Goal: Task Accomplishment & Management: Use online tool/utility

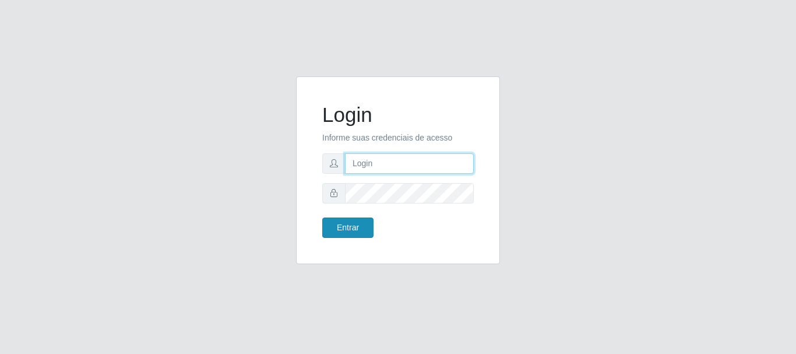
type input "elvis@casatudo"
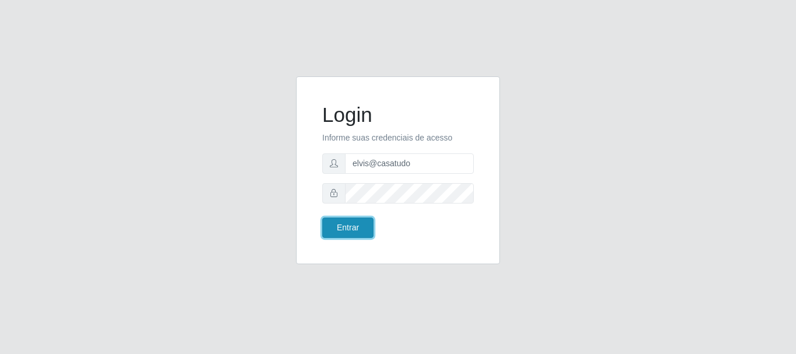
click at [355, 224] on button "Entrar" at bounding box center [347, 227] width 51 height 20
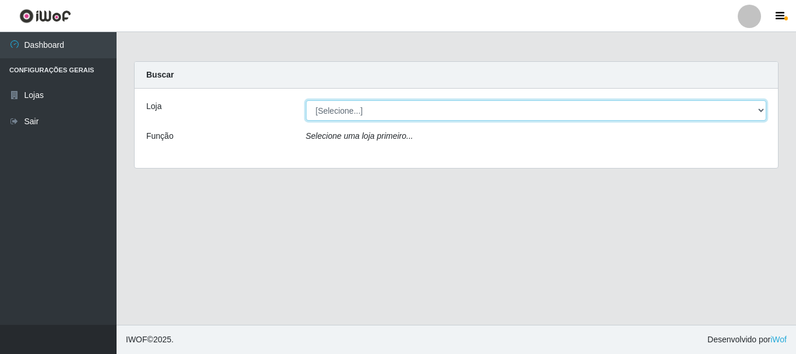
click at [760, 110] on select "[Selecione...] Casatudo BR" at bounding box center [536, 110] width 461 height 20
select select "197"
click at [306, 100] on select "[Selecione...] Casatudo BR" at bounding box center [536, 110] width 461 height 20
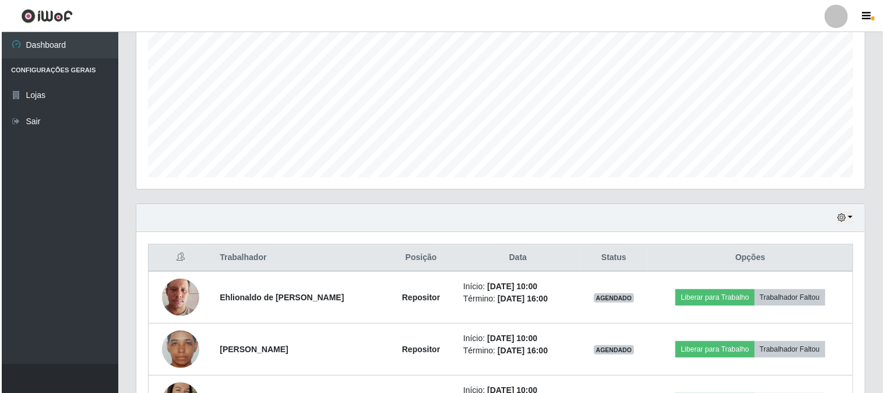
scroll to position [304, 0]
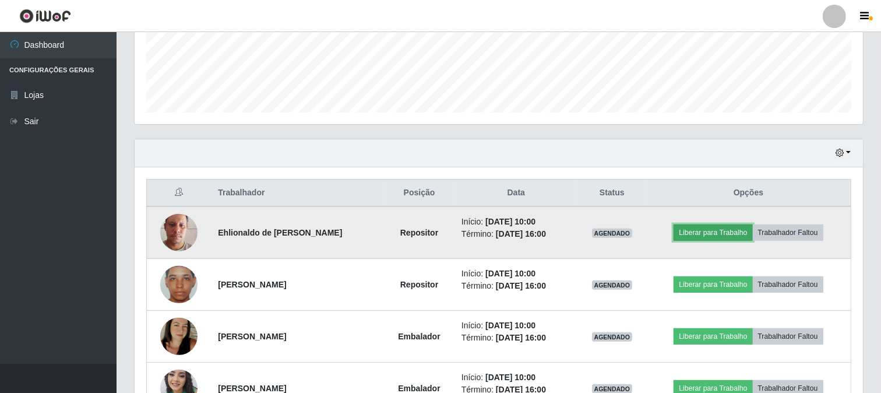
click at [713, 234] on button "Liberar para Trabalho" at bounding box center [713, 232] width 79 height 16
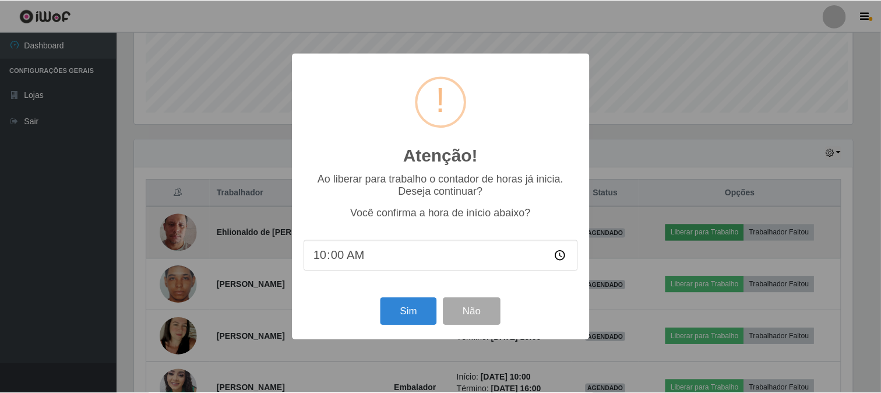
scroll to position [241, 721]
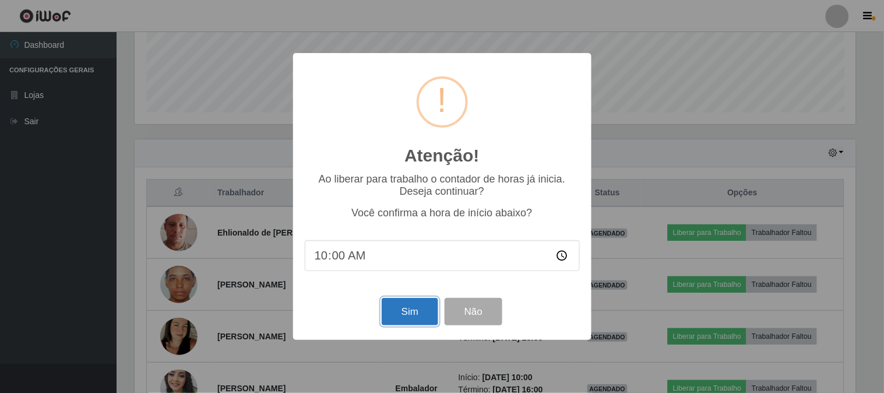
click at [386, 316] on button "Sim" at bounding box center [410, 311] width 57 height 27
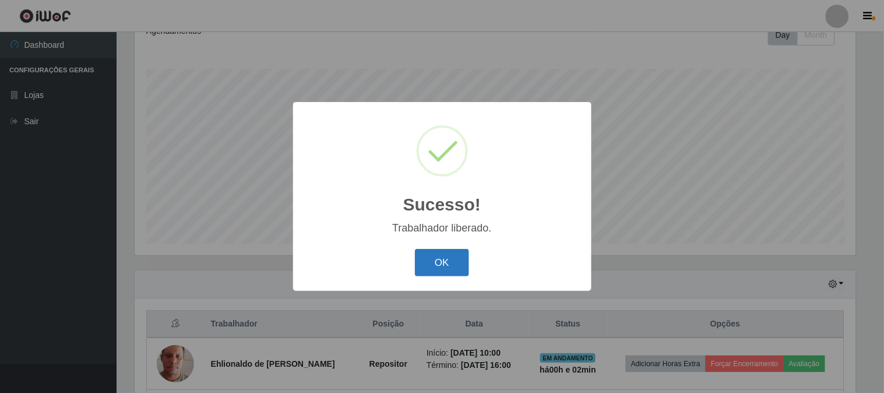
click at [456, 255] on button "OK" at bounding box center [442, 262] width 54 height 27
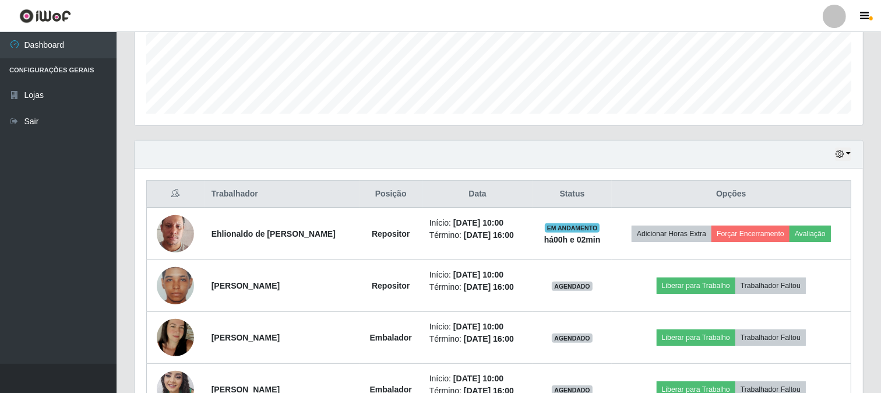
scroll to position [368, 0]
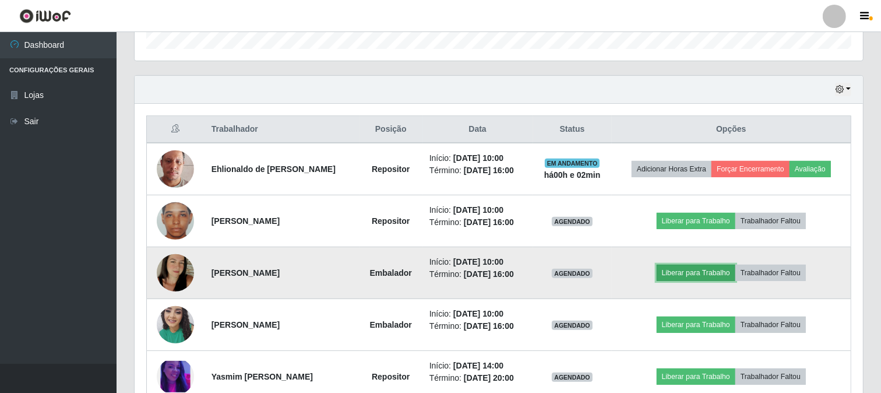
click at [702, 275] on button "Liberar para Trabalho" at bounding box center [696, 273] width 79 height 16
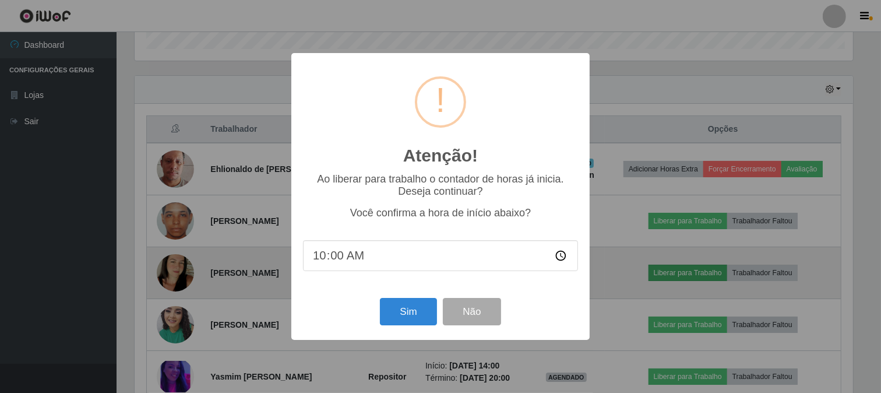
scroll to position [241, 721]
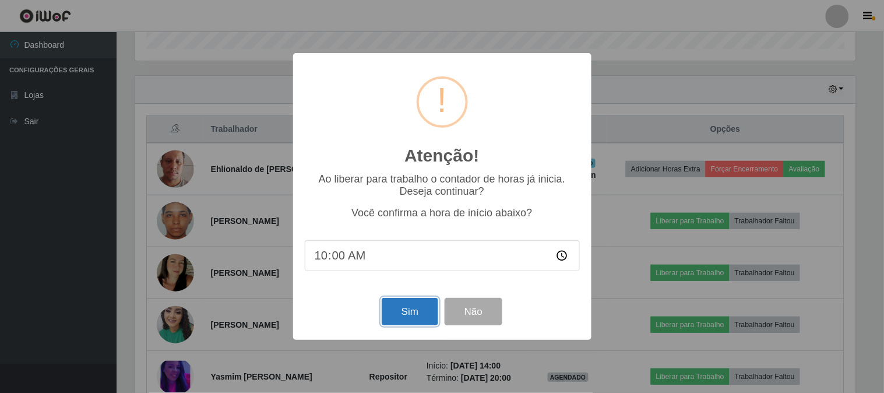
click at [405, 312] on button "Sim" at bounding box center [410, 311] width 57 height 27
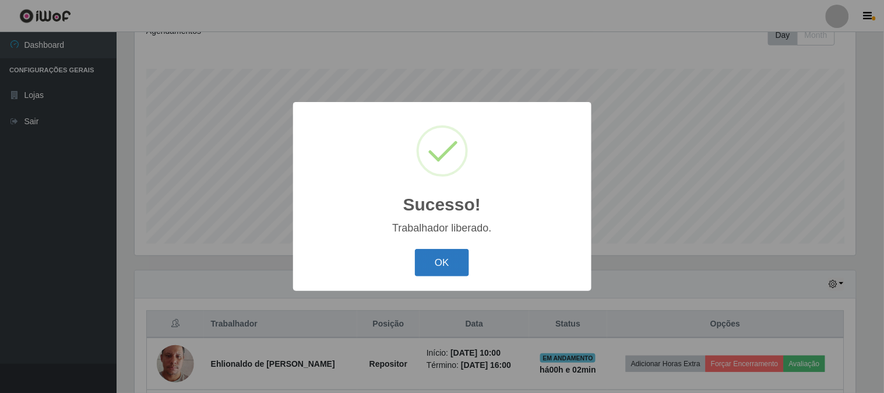
click at [444, 260] on button "OK" at bounding box center [442, 262] width 54 height 27
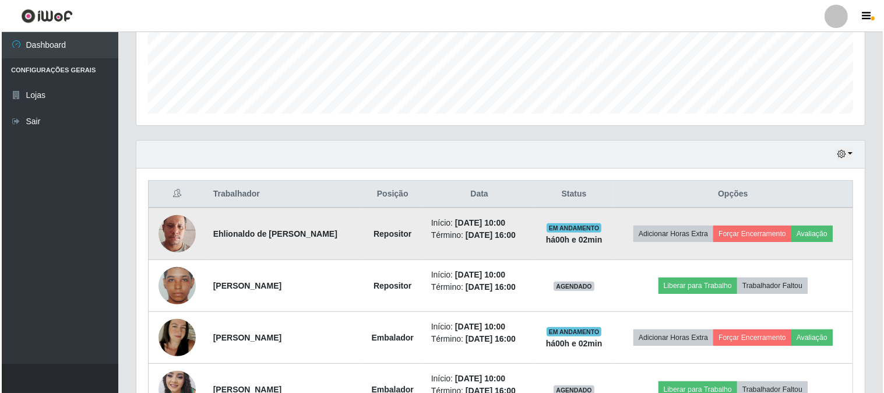
scroll to position [368, 0]
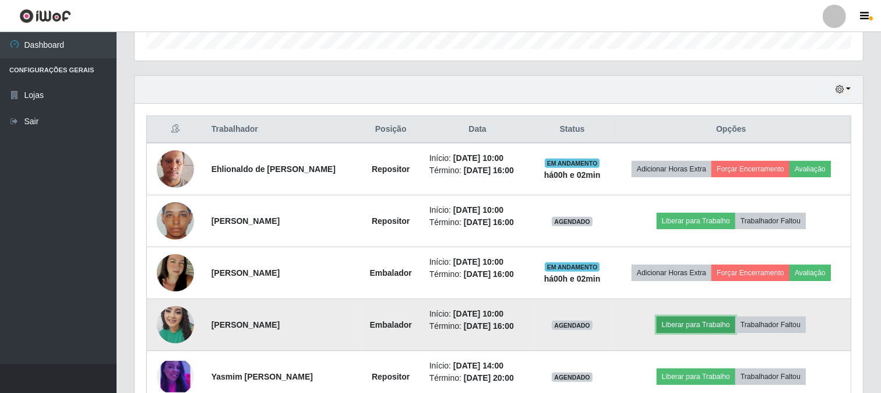
click at [691, 322] on button "Liberar para Trabalho" at bounding box center [696, 325] width 79 height 16
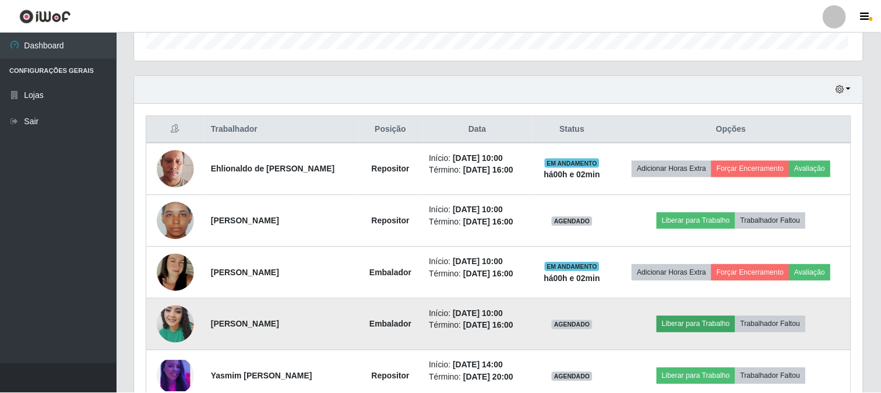
scroll to position [241, 721]
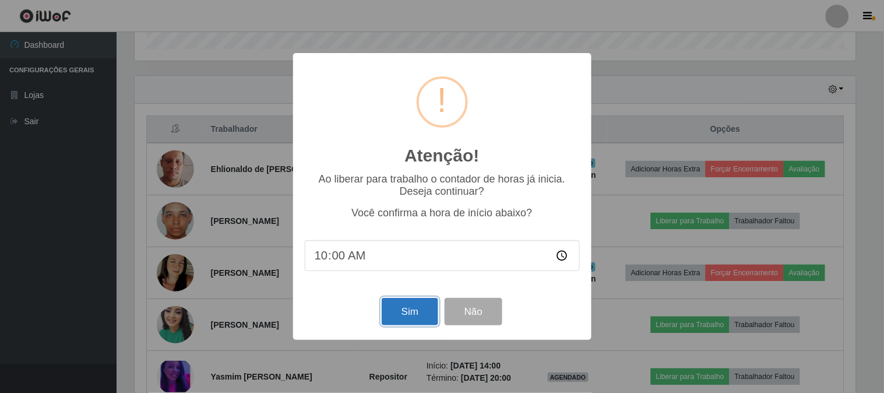
click at [405, 317] on button "Sim" at bounding box center [410, 311] width 57 height 27
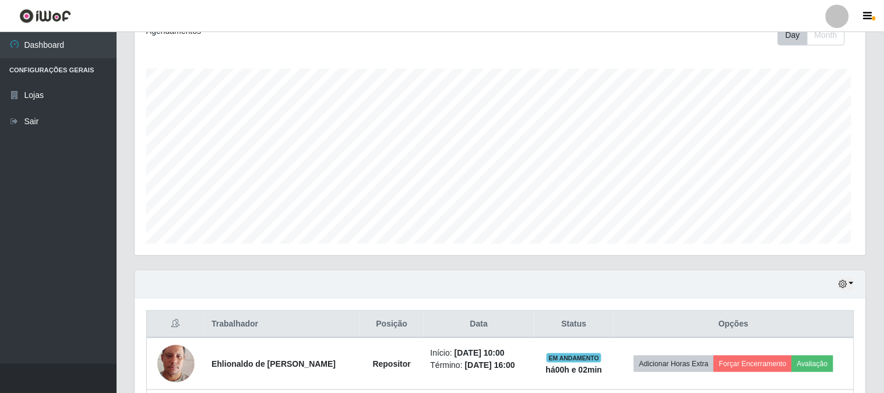
scroll to position [0, 0]
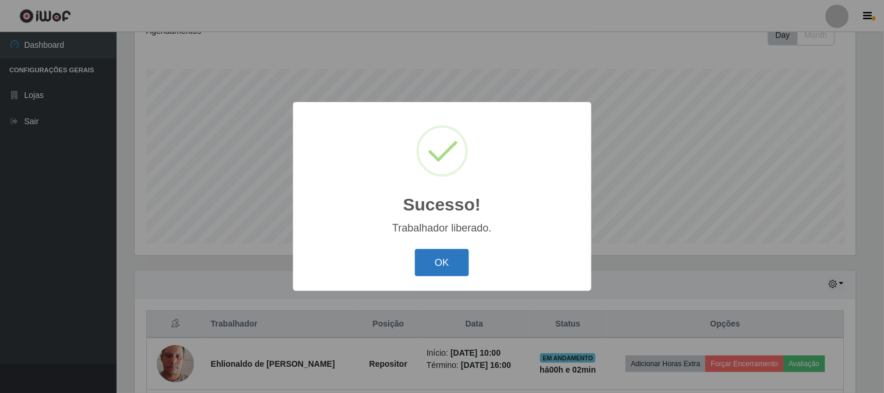
click at [463, 257] on button "OK" at bounding box center [442, 262] width 54 height 27
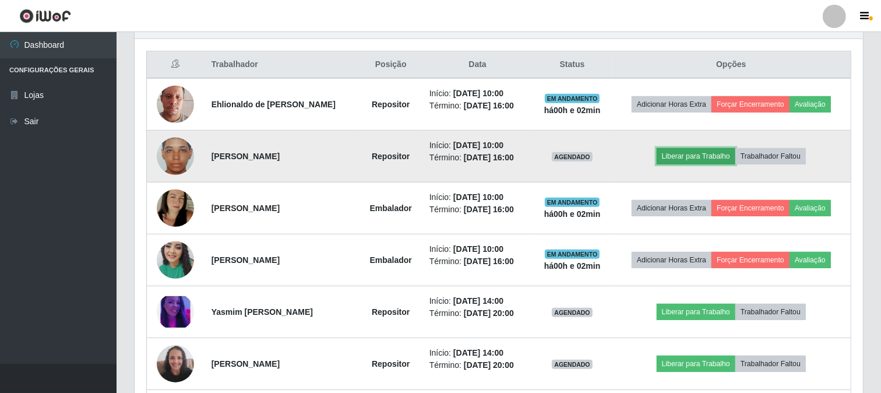
click at [701, 156] on button "Liberar para Trabalho" at bounding box center [696, 156] width 79 height 16
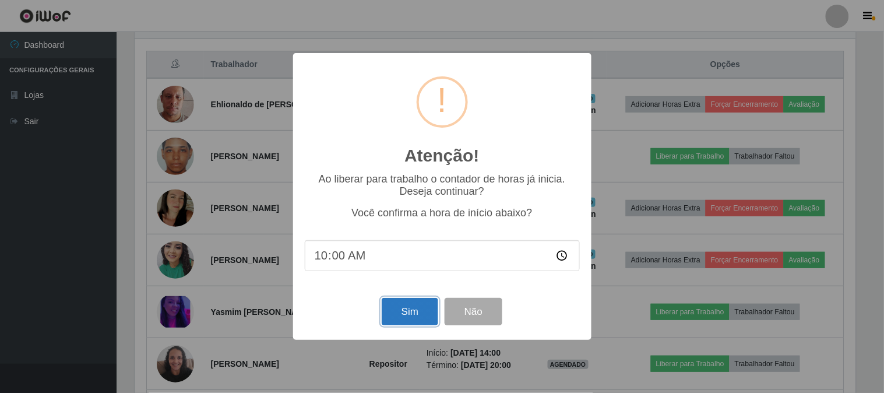
click at [421, 309] on button "Sim" at bounding box center [410, 311] width 57 height 27
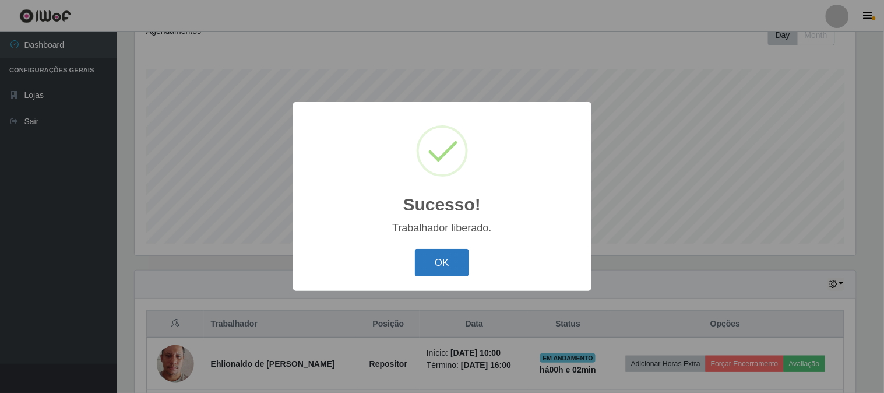
click at [440, 256] on button "OK" at bounding box center [442, 262] width 54 height 27
